Goal: Find specific page/section: Find specific page/section

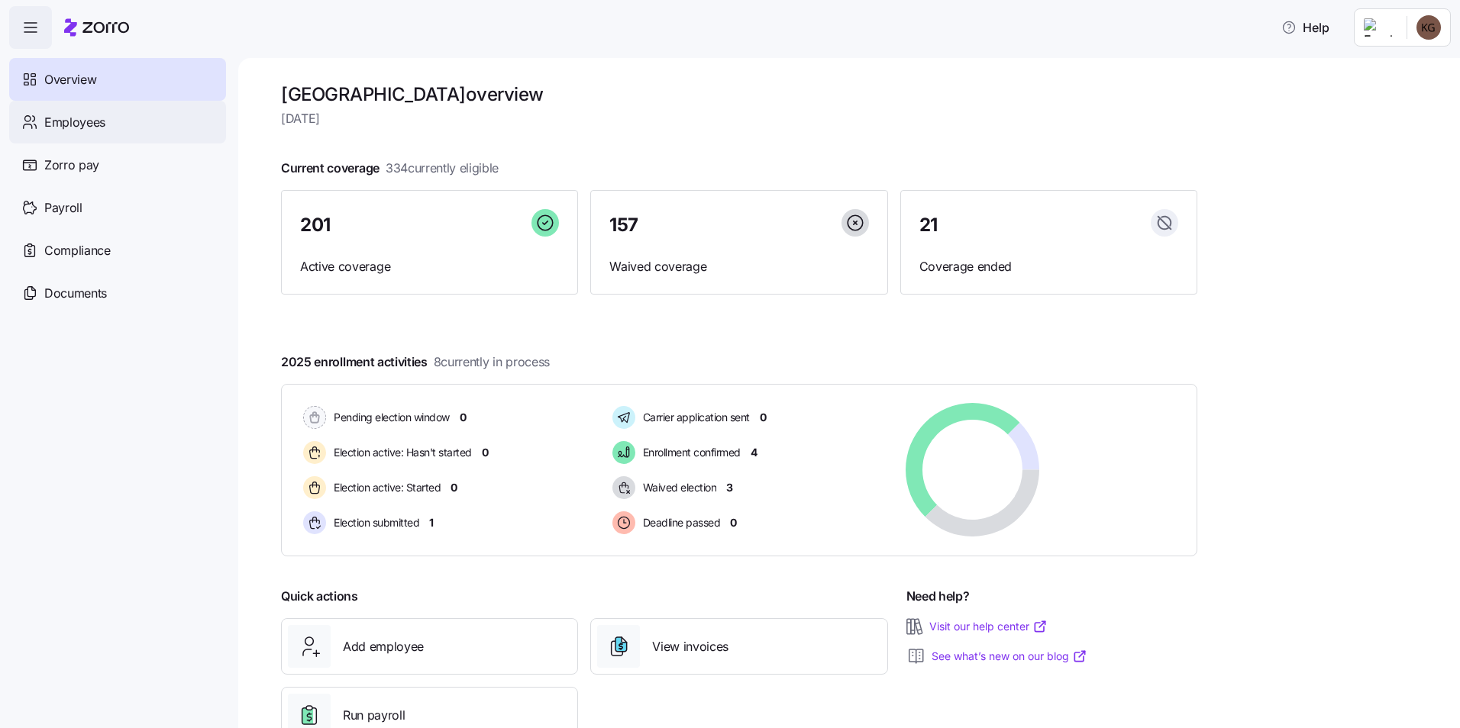
click at [108, 131] on div "Employees" at bounding box center [117, 122] width 217 height 43
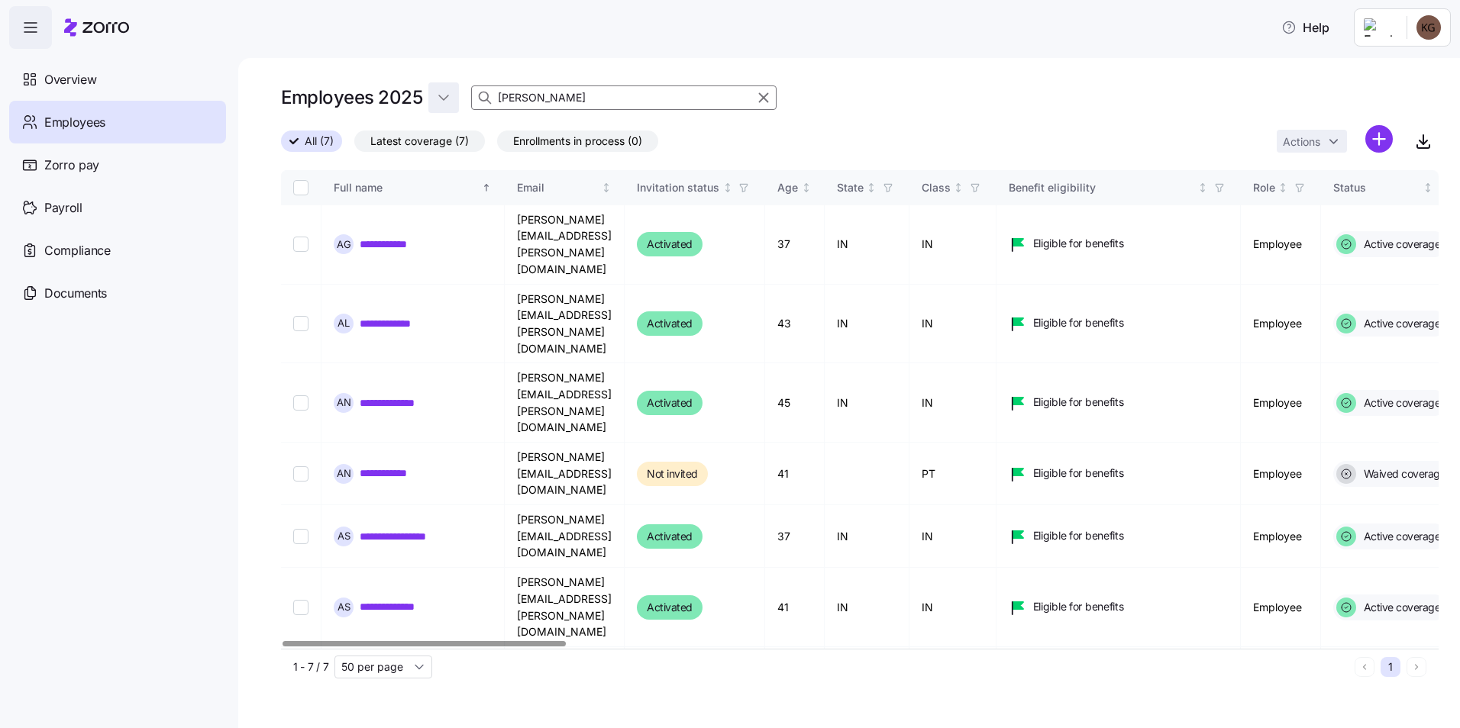
drag, startPoint x: 558, startPoint y: 94, endPoint x: 428, endPoint y: 92, distance: 129.8
click at [428, 92] on div "Employees 2025 [PERSON_NAME]" at bounding box center [860, 97] width 1158 height 31
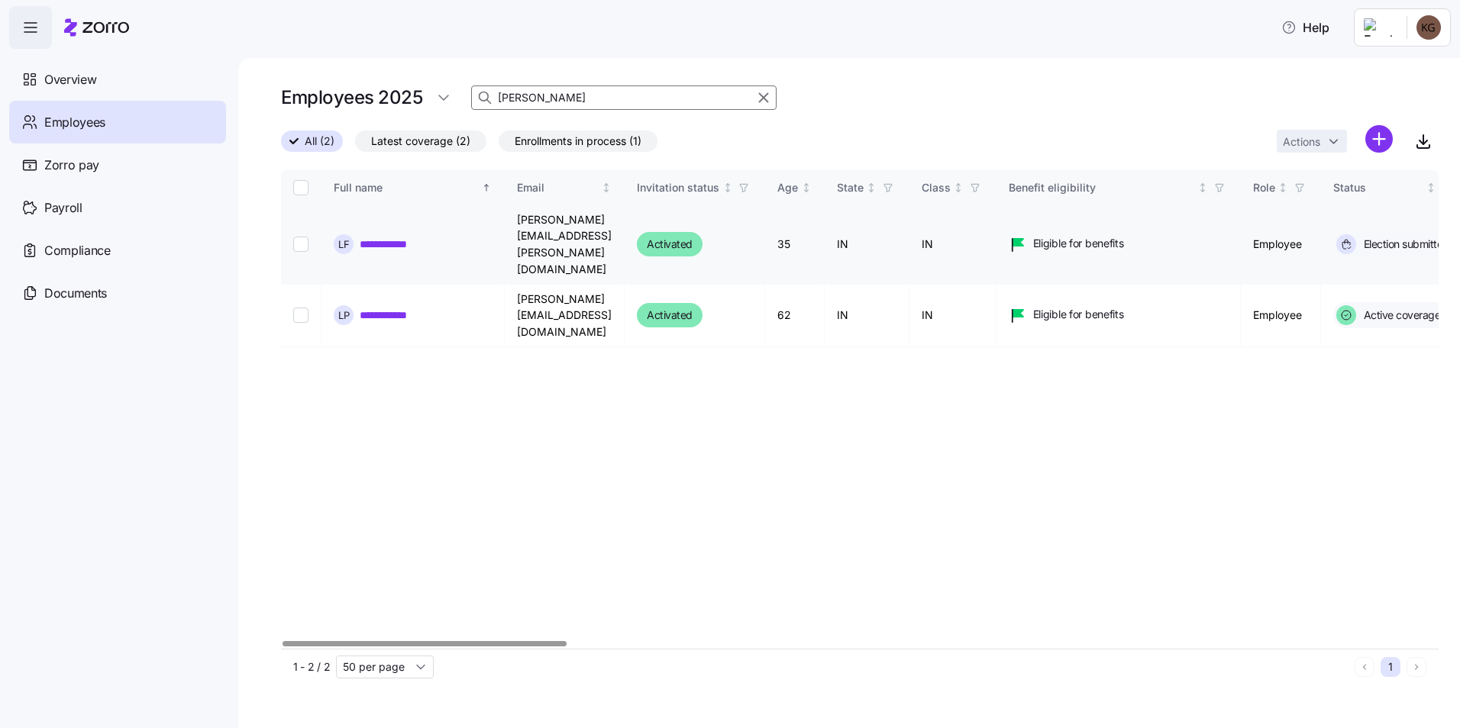
type input "[PERSON_NAME]"
click at [405, 237] on link "**********" at bounding box center [396, 244] width 72 height 15
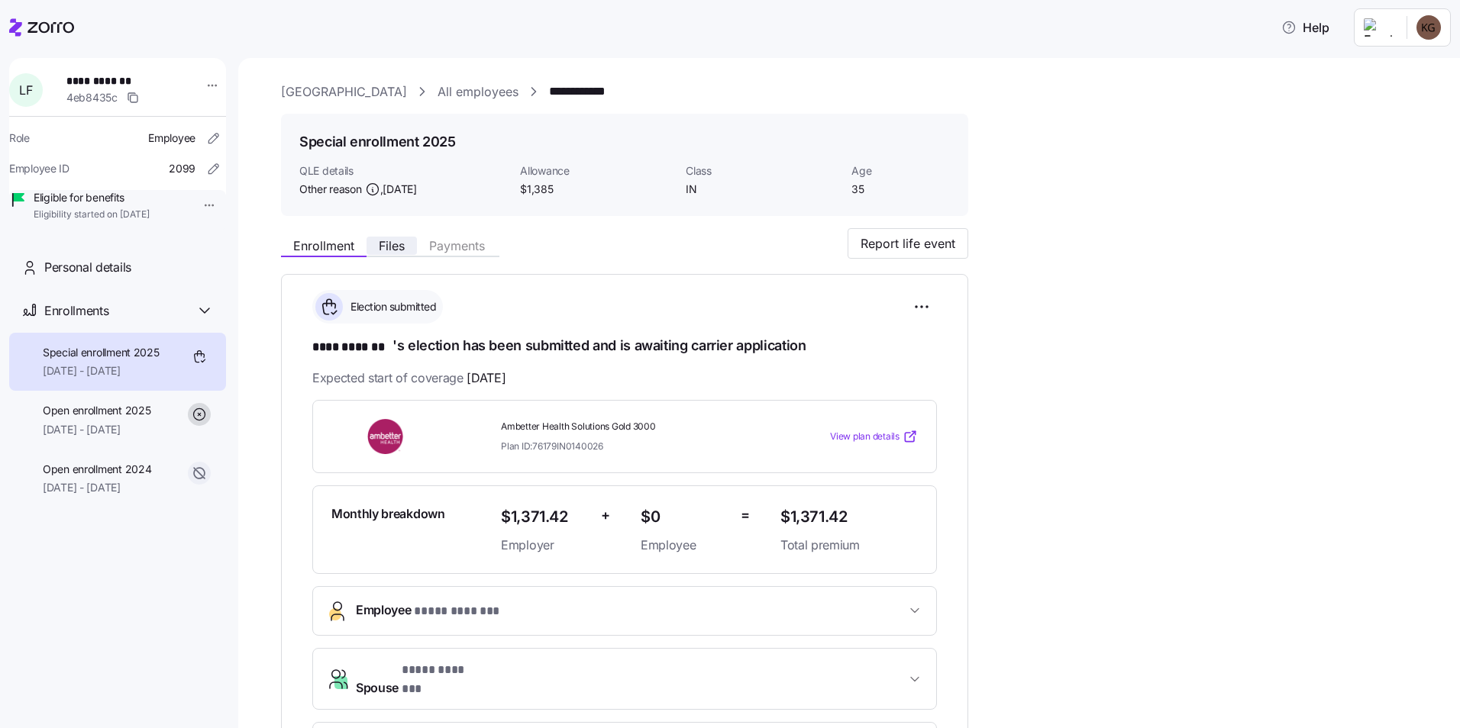
click at [412, 250] on button "Files" at bounding box center [392, 246] width 50 height 18
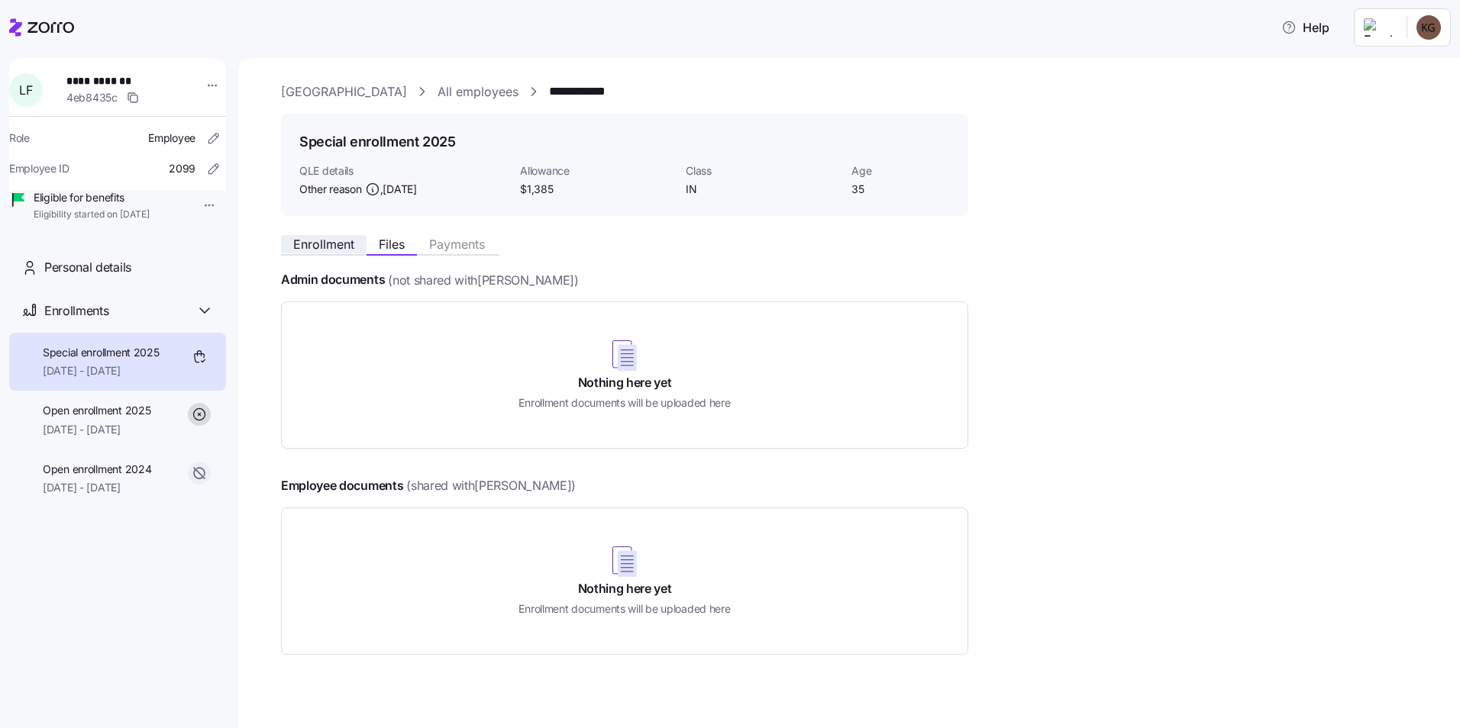
drag, startPoint x: 349, startPoint y: 243, endPoint x: 363, endPoint y: 246, distance: 14.8
click at [352, 245] on span "Enrollment" at bounding box center [323, 244] width 61 height 12
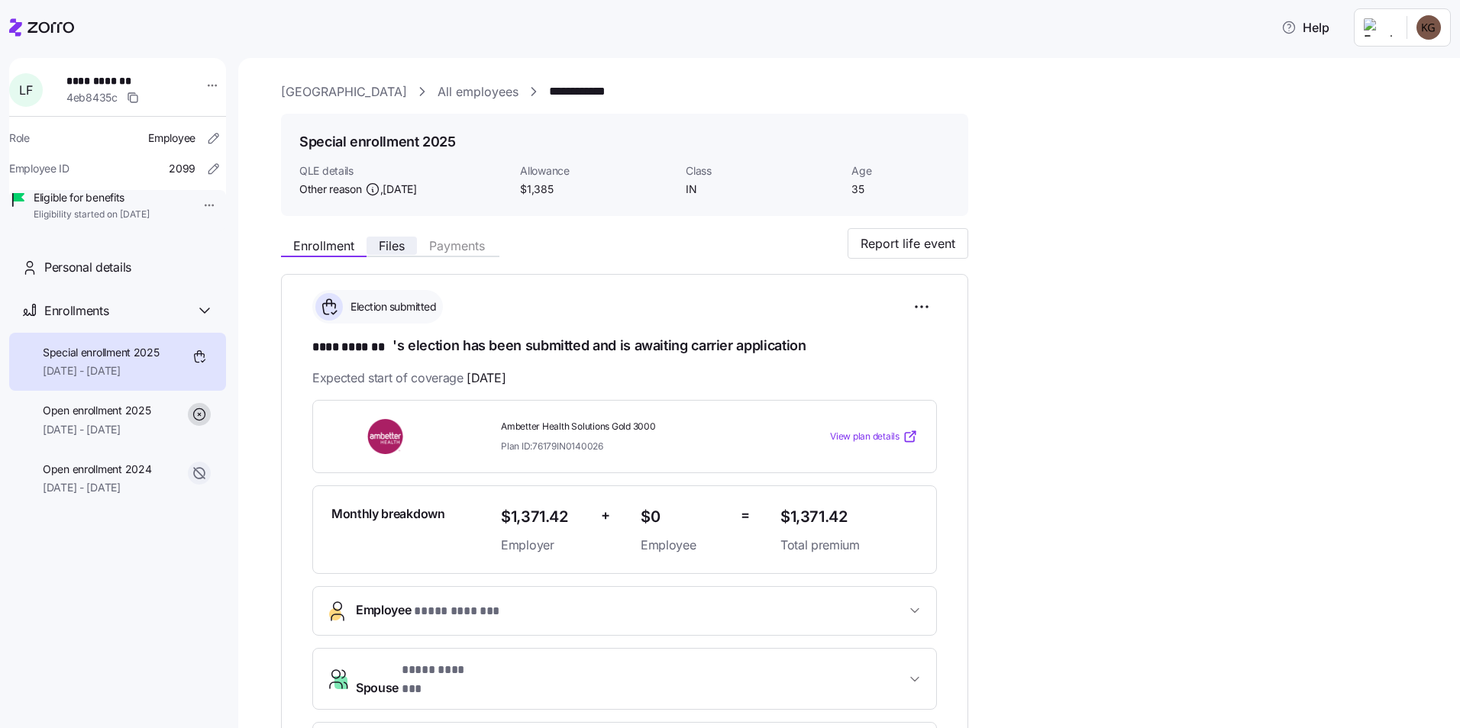
scroll to position [76, 0]
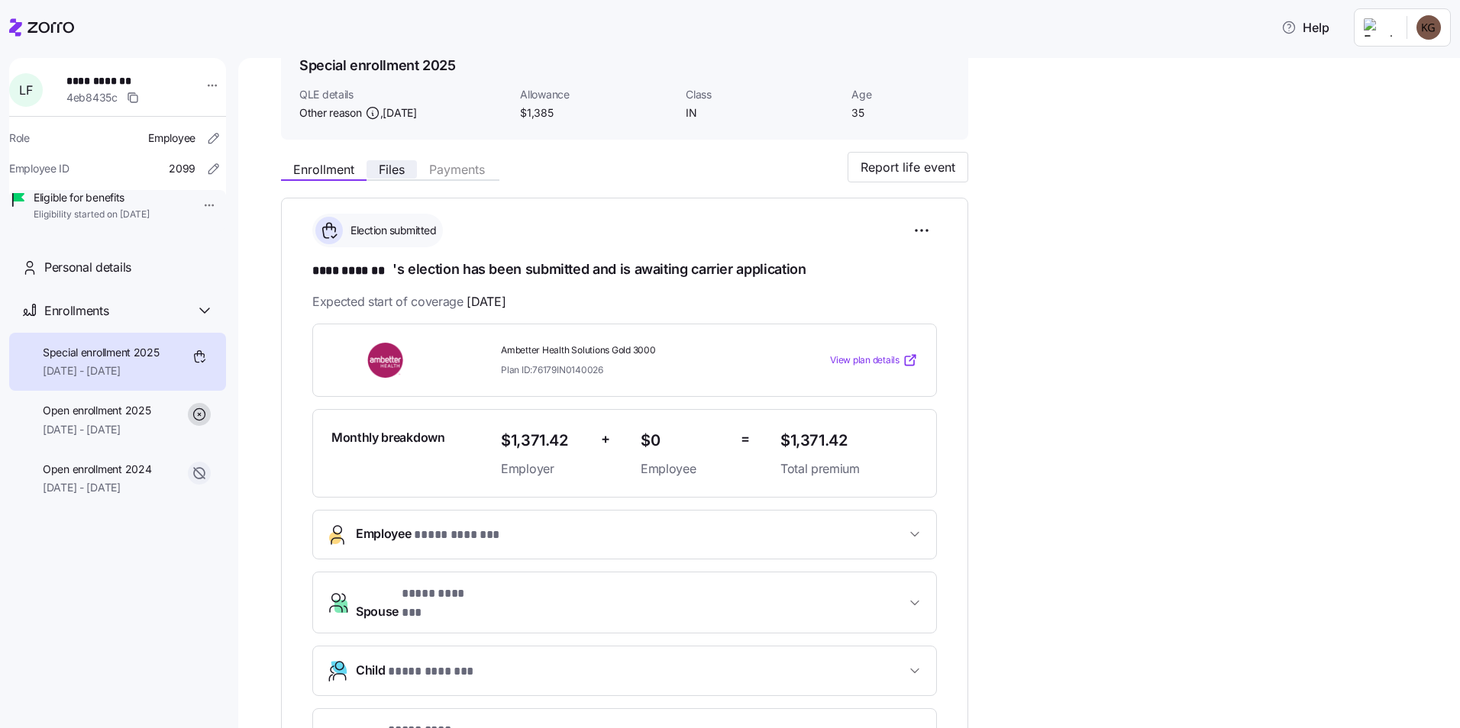
click at [399, 172] on span "Files" at bounding box center [392, 169] width 26 height 12
